Goal: Navigation & Orientation: Find specific page/section

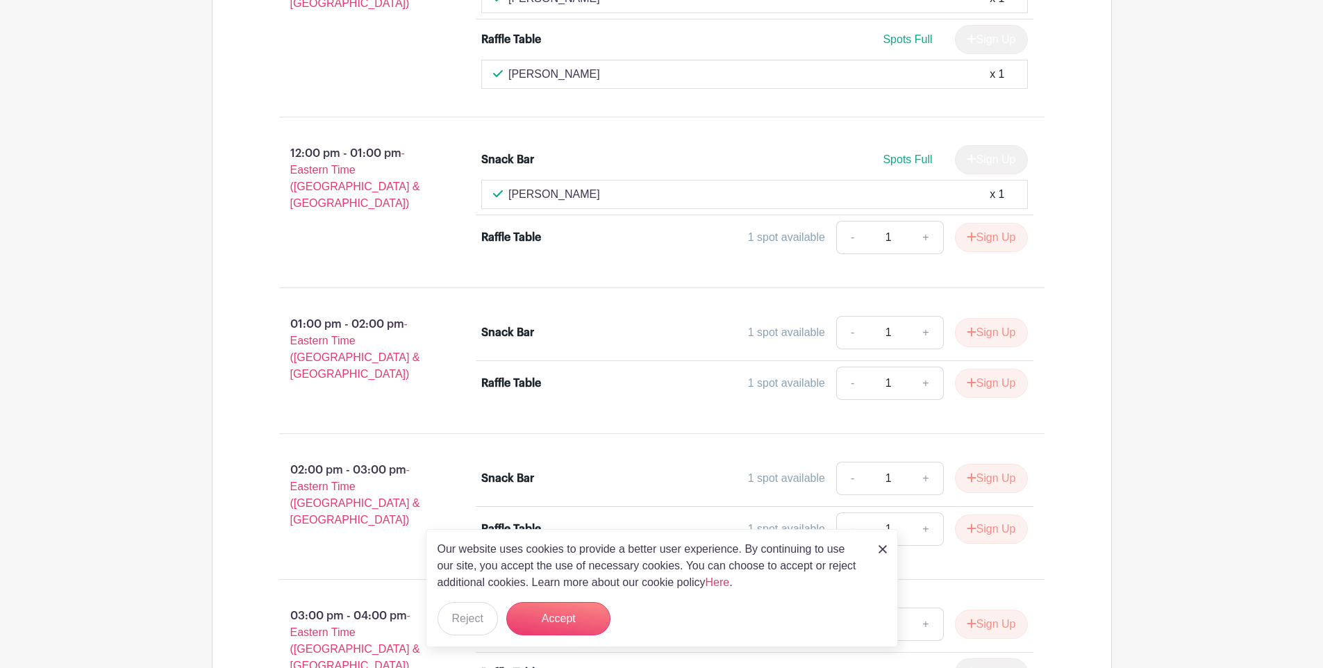
scroll to position [1473, 0]
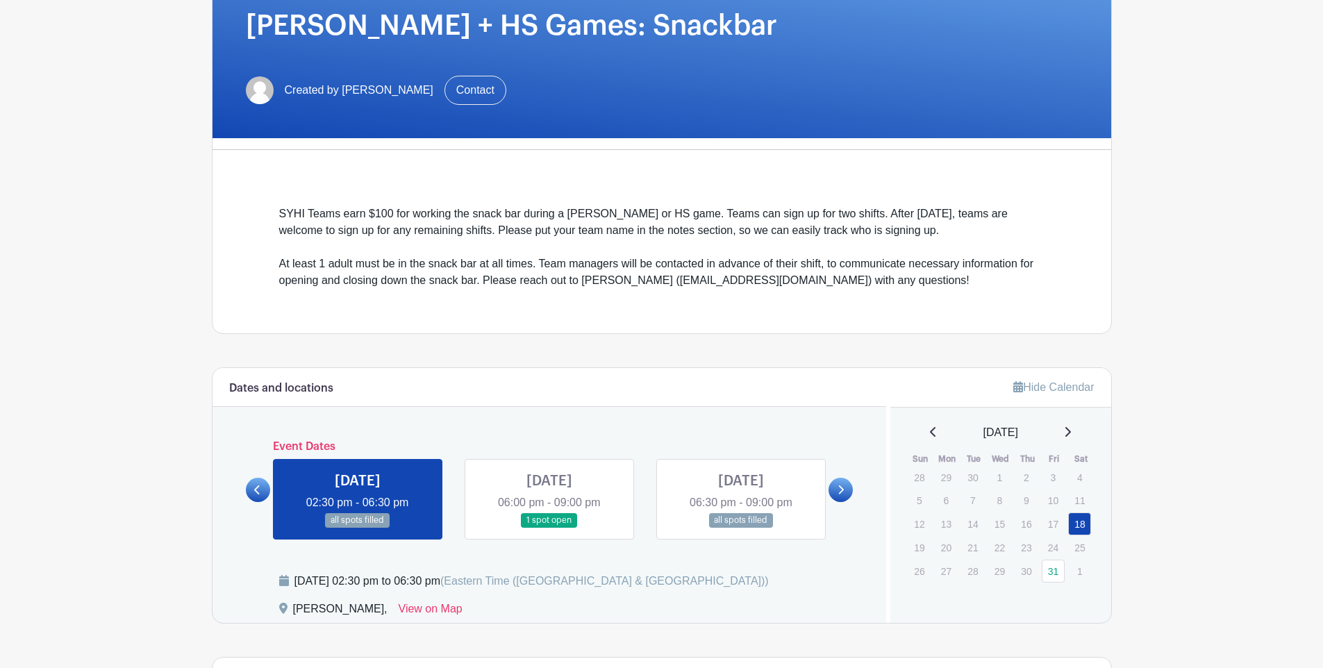
scroll to position [521, 0]
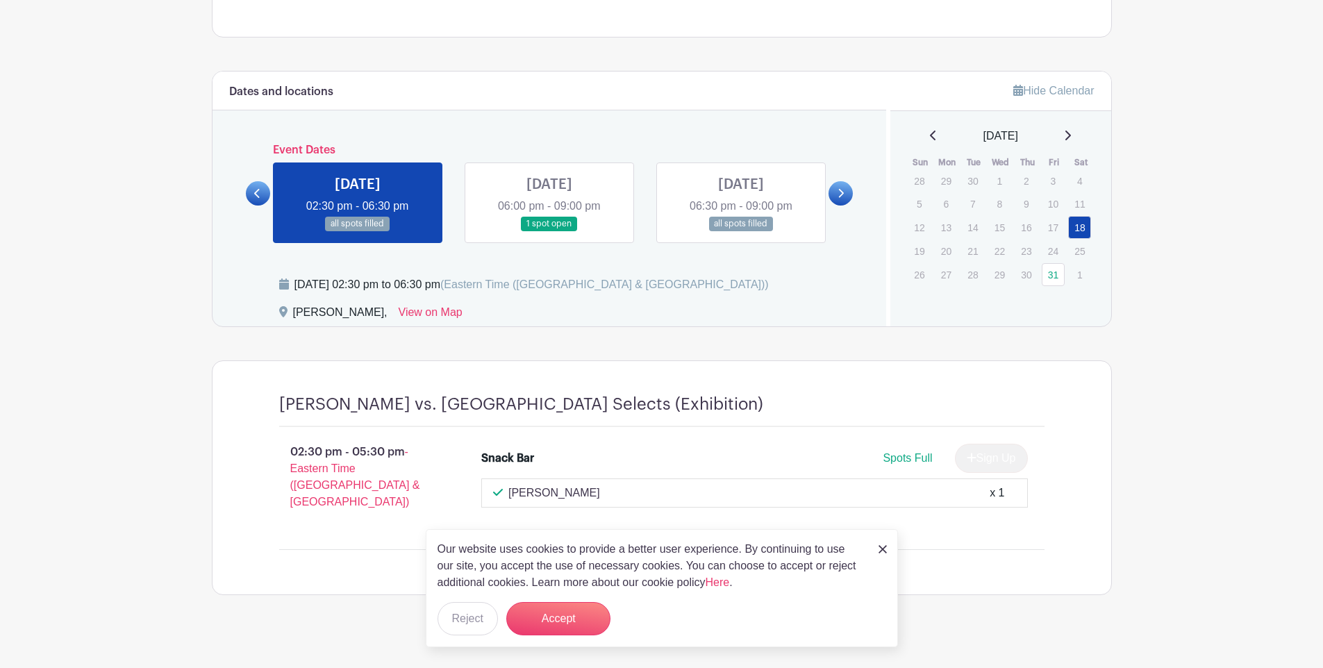
click at [549, 231] on link at bounding box center [549, 231] width 0 height 0
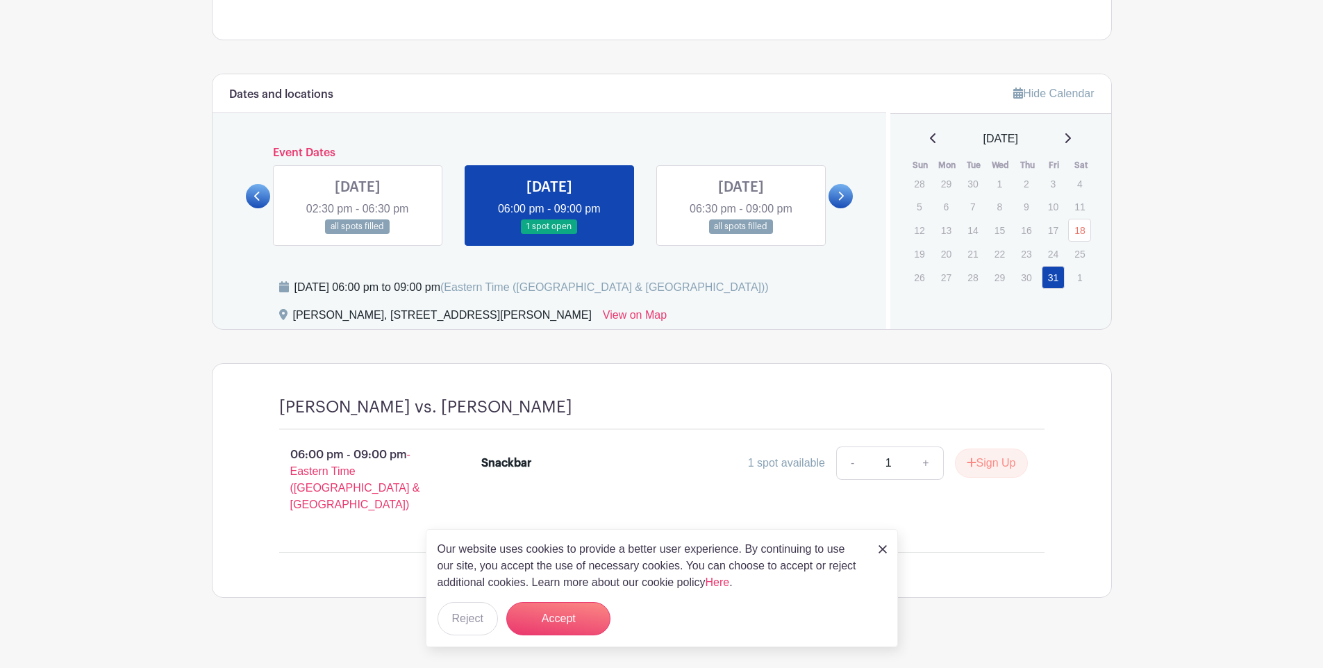
scroll to position [521, 0]
click at [889, 551] on div "Our website uses cookies to provide a better user experience. By continuing to …" at bounding box center [662, 588] width 472 height 118
click at [880, 550] on img at bounding box center [882, 549] width 8 height 8
